Goal: Contribute content: Contribute content

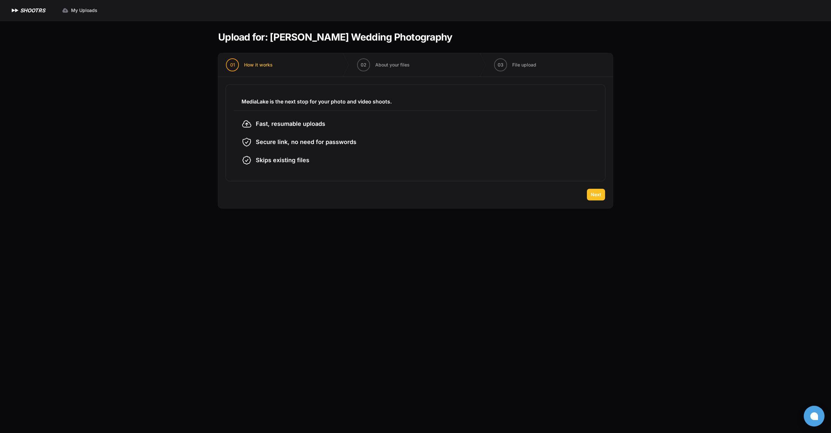
click at [595, 196] on span "Next" at bounding box center [595, 194] width 10 height 6
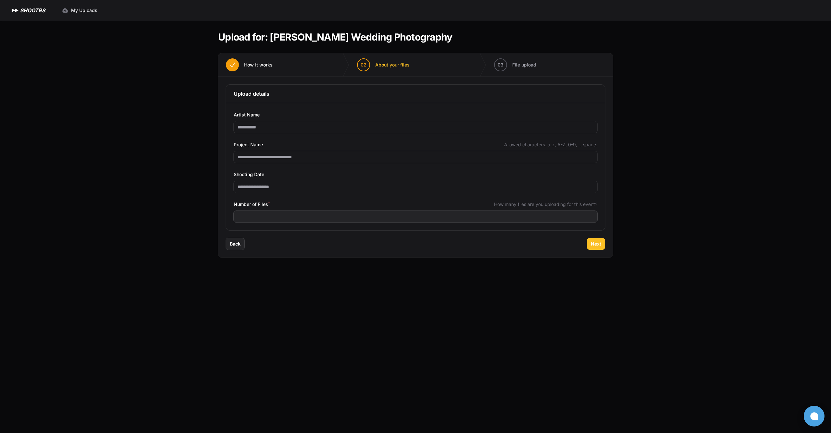
click at [594, 240] on button "Next" at bounding box center [596, 244] width 18 height 12
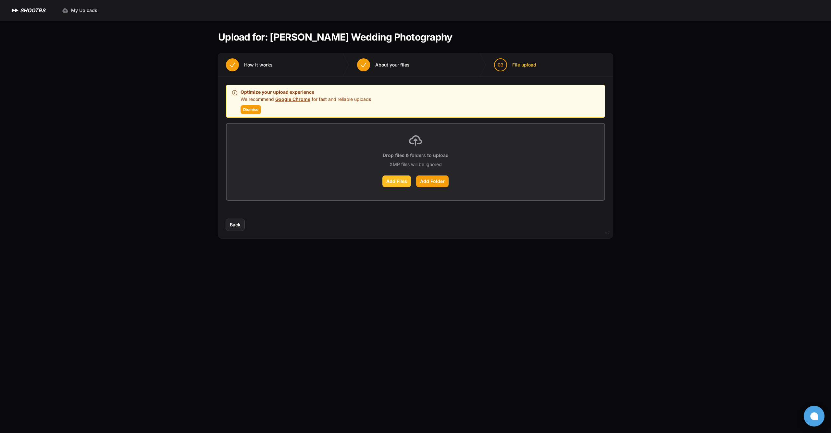
click at [404, 186] on label "Add Files" at bounding box center [396, 182] width 29 height 12
click at [0, 0] on input "Add Files" at bounding box center [0, 0] width 0 height 0
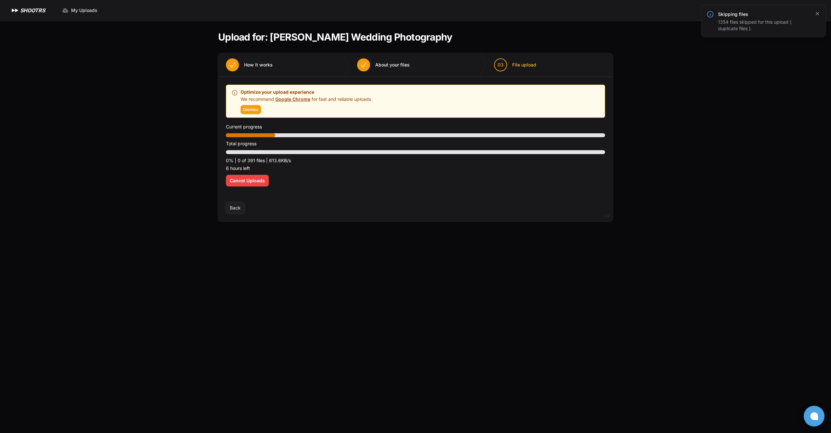
click at [816, 13] on icon "button" at bounding box center [817, 13] width 6 height 6
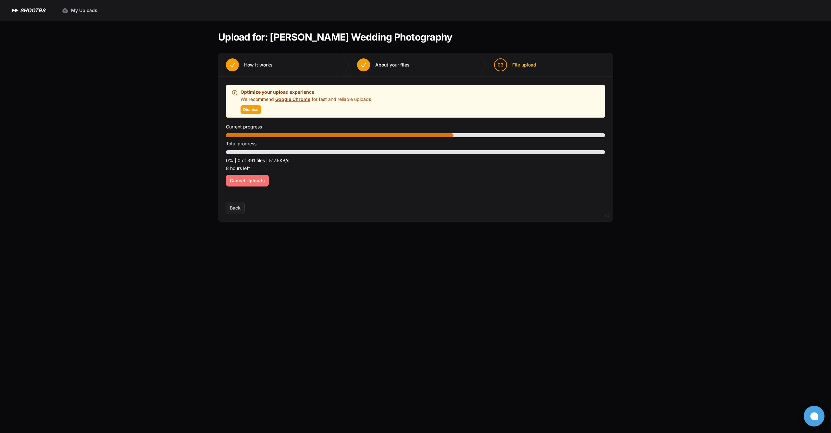
click at [242, 184] on button "Cancel Uploads" at bounding box center [247, 181] width 43 height 12
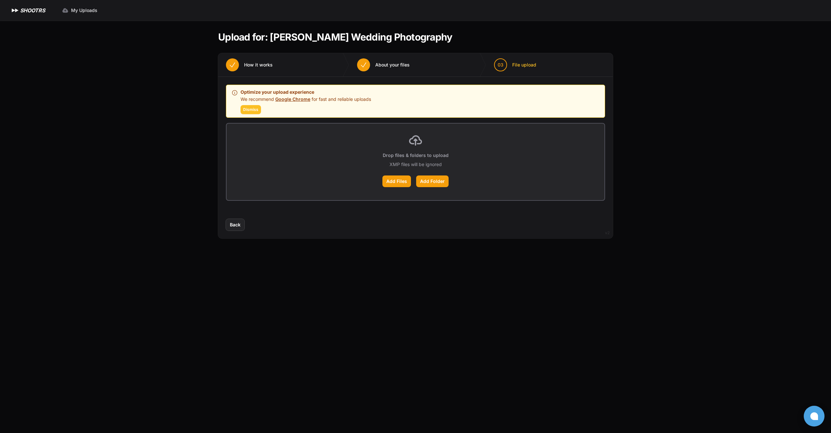
click at [249, 110] on span "Dismiss" at bounding box center [250, 109] width 15 height 5
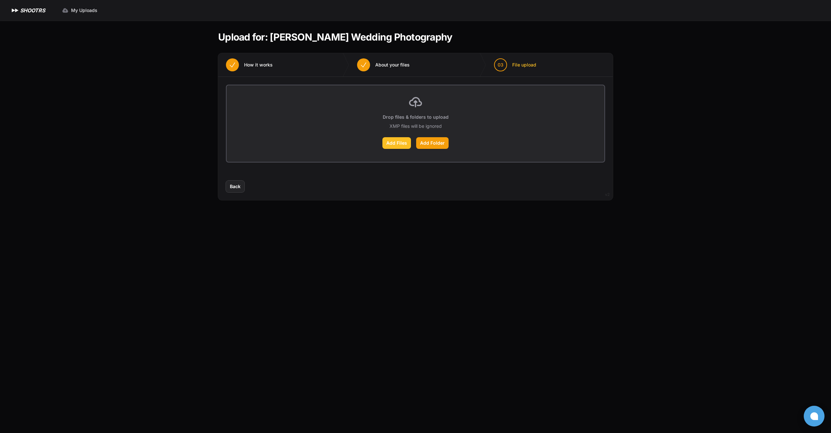
click at [402, 144] on label "Add Files" at bounding box center [396, 143] width 29 height 12
click at [0, 0] on input "Add Files" at bounding box center [0, 0] width 0 height 0
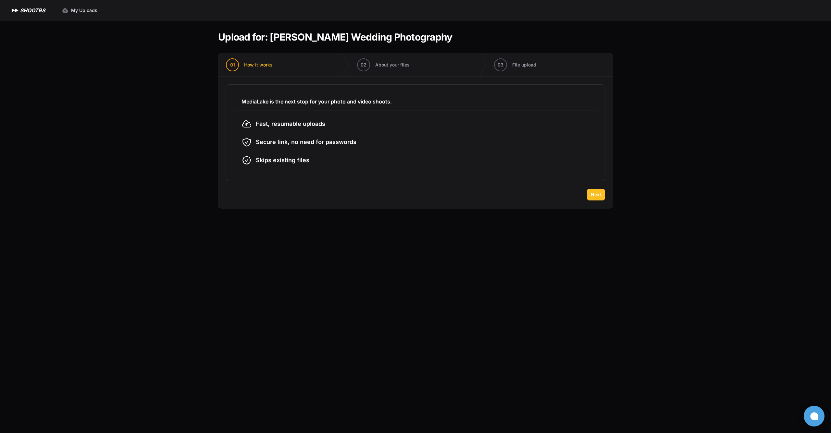
click at [600, 193] on span "Next" at bounding box center [595, 194] width 10 height 6
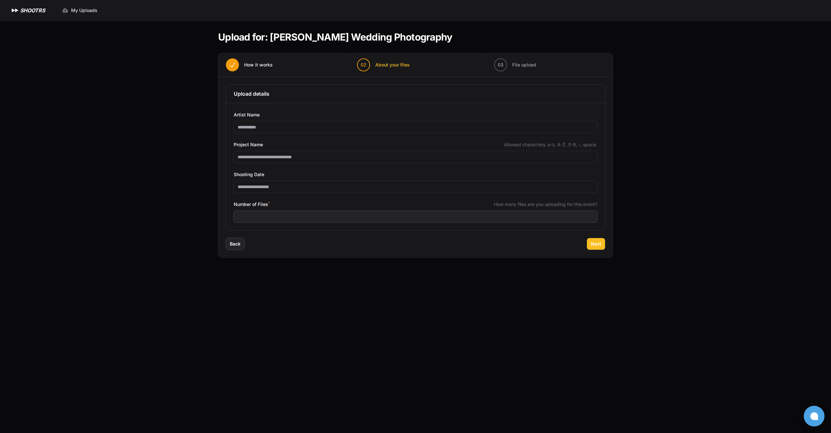
click at [603, 245] on button "Next" at bounding box center [596, 244] width 18 height 12
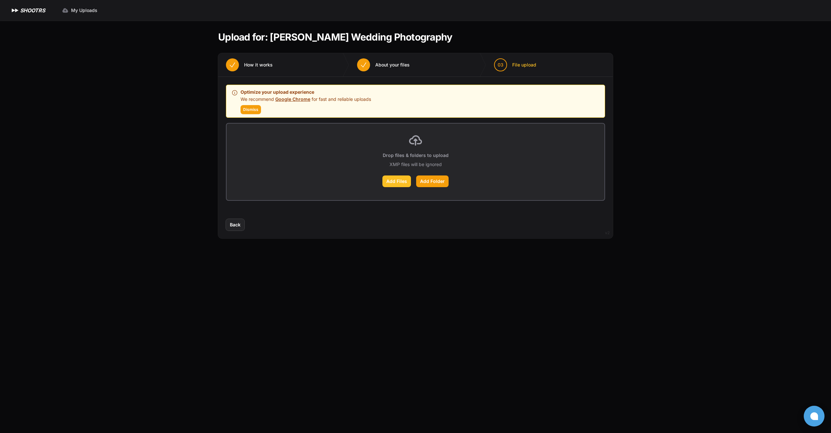
click at [399, 181] on label "Add Files" at bounding box center [396, 182] width 29 height 12
click at [0, 0] on input "Add Files" at bounding box center [0, 0] width 0 height 0
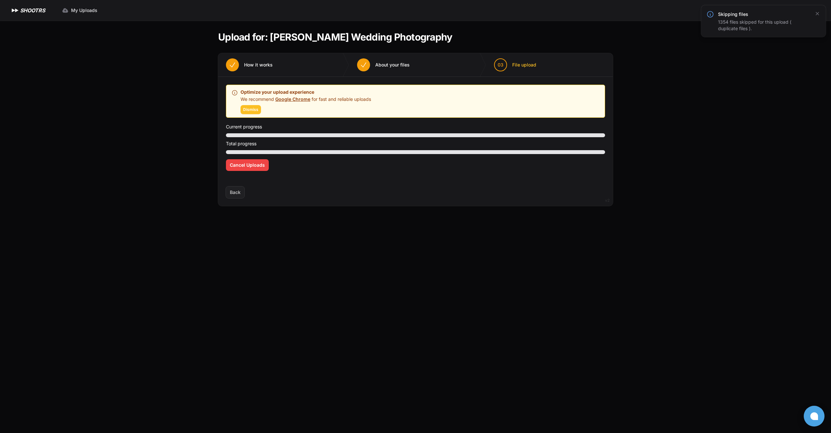
click at [256, 112] on span "Dismiss" at bounding box center [250, 109] width 15 height 5
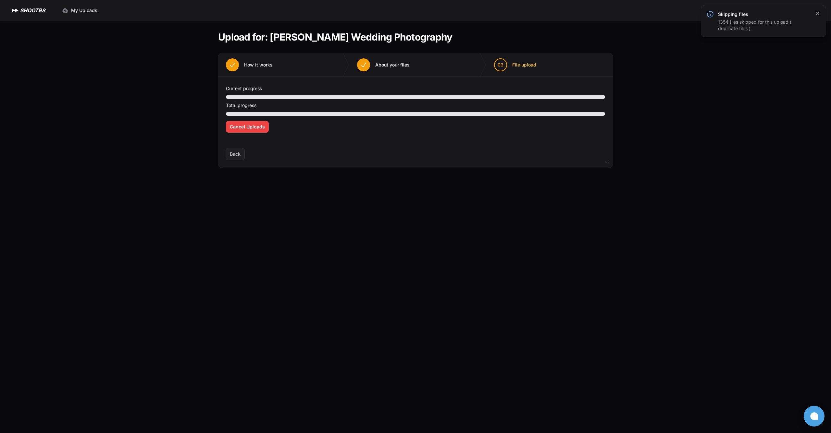
click at [816, 13] on icon "button" at bounding box center [816, 13] width 3 height 3
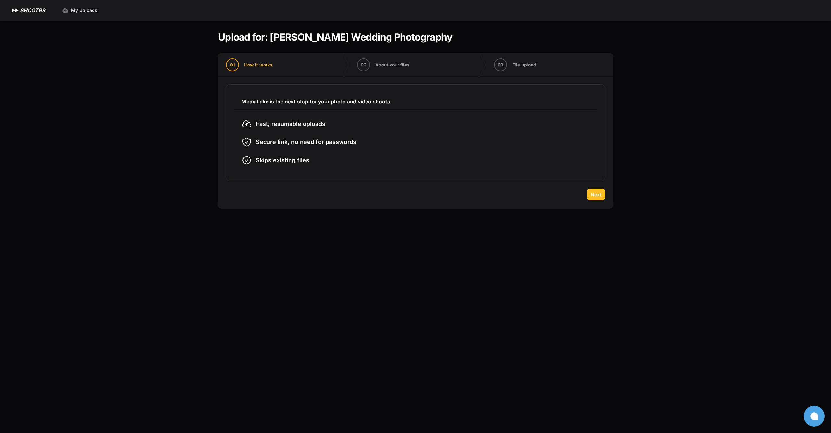
click at [596, 192] on span "Next" at bounding box center [595, 194] width 10 height 6
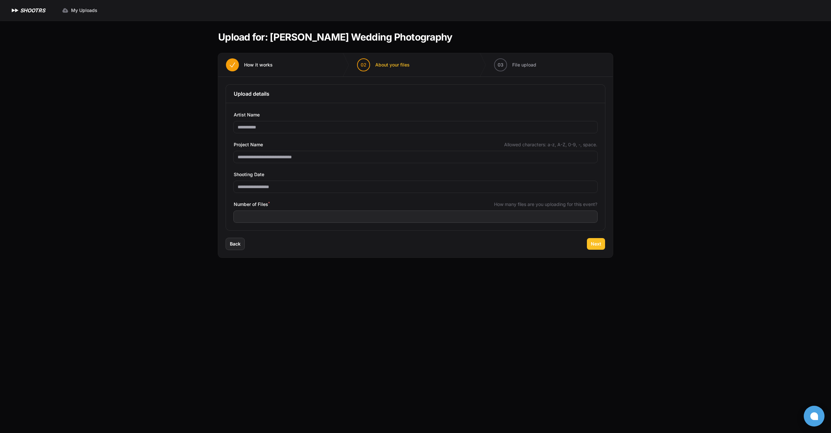
click at [598, 245] on span "Next" at bounding box center [595, 244] width 10 height 6
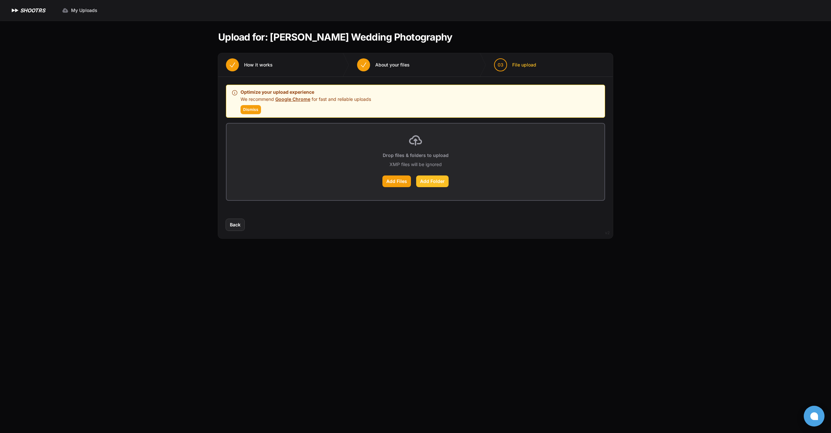
click at [426, 181] on label "Add Folder" at bounding box center [432, 182] width 32 height 12
click at [0, 0] on input "Add Folder" at bounding box center [0, 0] width 0 height 0
click at [247, 109] on span "Dismiss" at bounding box center [250, 109] width 15 height 5
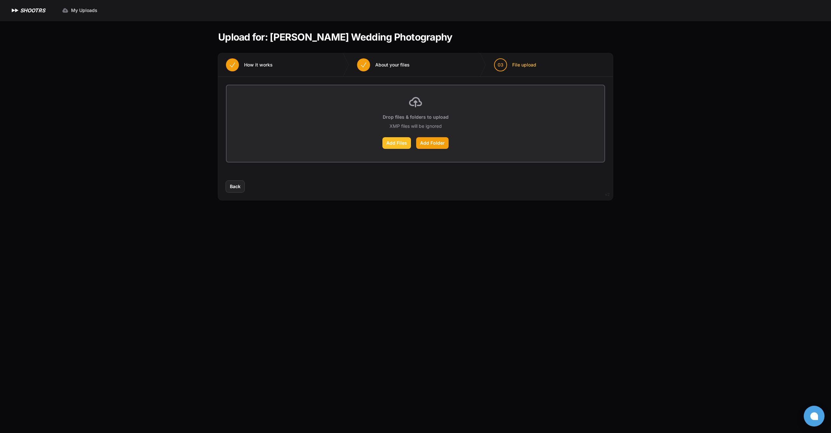
click at [405, 148] on label "Add Files" at bounding box center [396, 143] width 29 height 12
click at [0, 0] on input "Add Files" at bounding box center [0, 0] width 0 height 0
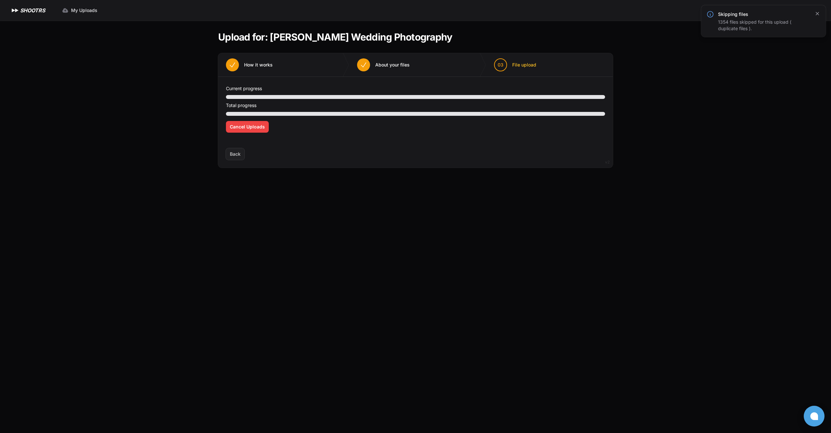
click at [817, 14] on icon "button" at bounding box center [816, 13] width 3 height 3
